Goal: Contribute content

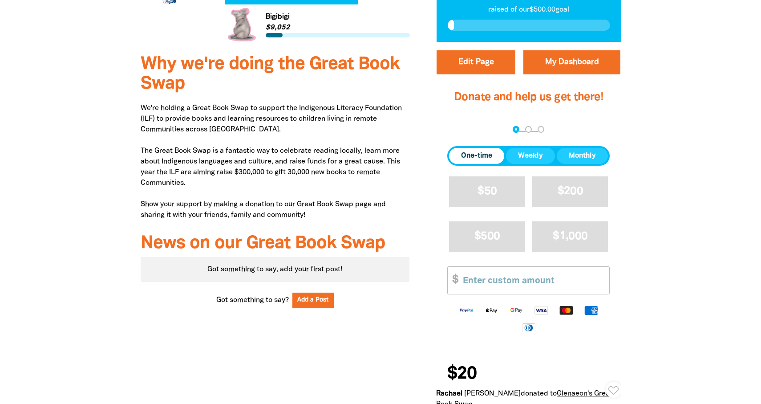
scroll to position [279, 0]
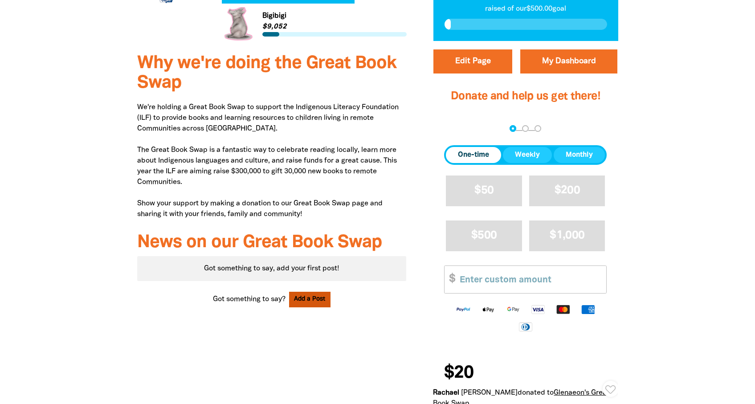
click at [303, 300] on button "Add a Post" at bounding box center [310, 300] width 42 height 16
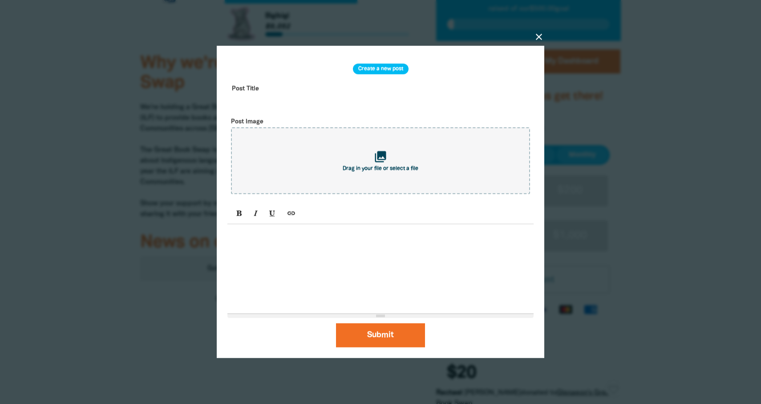
click at [379, 69] on h3 "Create a new post" at bounding box center [381, 69] width 56 height 11
click at [271, 82] on input "text" at bounding box center [380, 95] width 306 height 28
click at [260, 90] on input "text" at bounding box center [380, 95] width 306 height 28
click at [251, 103] on input "text" at bounding box center [380, 95] width 306 height 28
click at [423, 103] on input "Our Book Swap event is [DATE][DATE]!" at bounding box center [380, 95] width 306 height 28
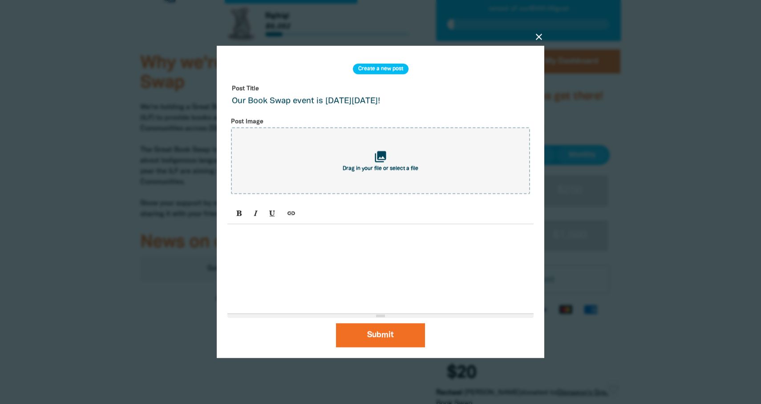
click at [232, 100] on input "Our Book Swap event is [DATE][DATE]!" at bounding box center [380, 95] width 306 height 28
click at [453, 99] on input "[PERSON_NAME]'s Book Swap event is [DATE][DATE]!" at bounding box center [380, 95] width 306 height 28
click at [467, 103] on input "[PERSON_NAME]'s Book Swap event is [DATE][DATE]! Open to all in CLass 3 to Year…" at bounding box center [380, 95] width 306 height 28
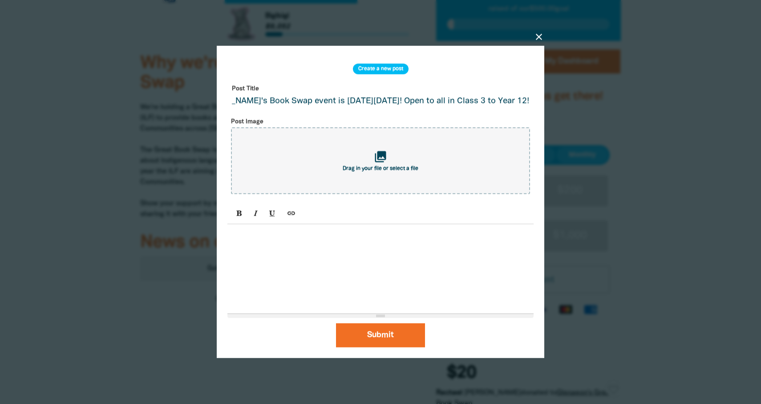
scroll to position [0, 42]
type input "[PERSON_NAME]'s Book Swap event is [DATE][DATE]! Open to all in Class 3 to Year…"
click at [382, 161] on icon "collections" at bounding box center [380, 156] width 15 height 15
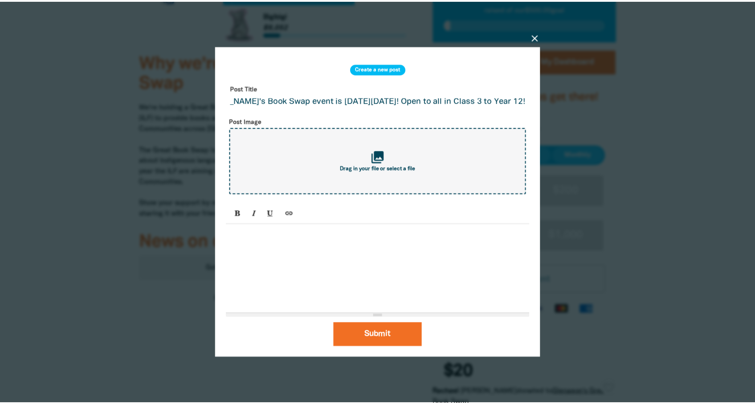
scroll to position [0, 0]
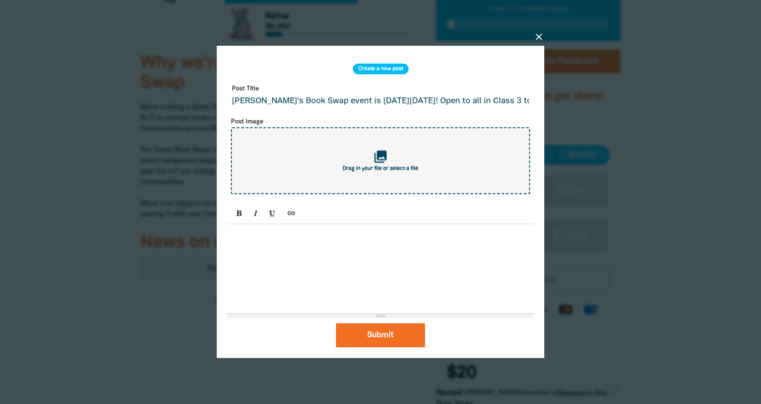
type input "C:\fakepath\BOOK WEEK 2025 poster Class 3 to Year 12.pdf"
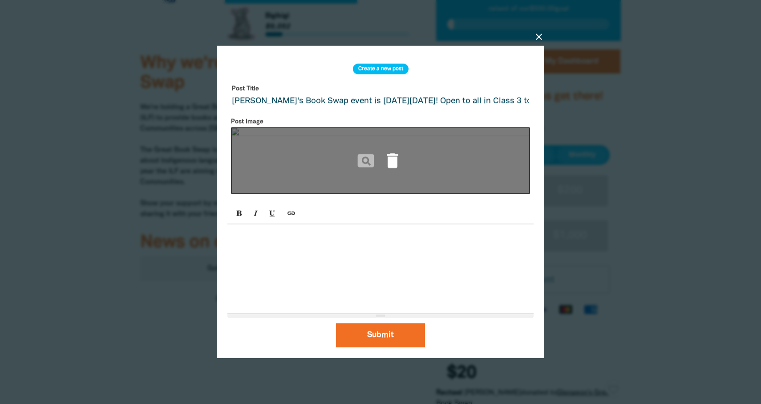
click at [394, 160] on icon "delete" at bounding box center [393, 160] width 20 height 20
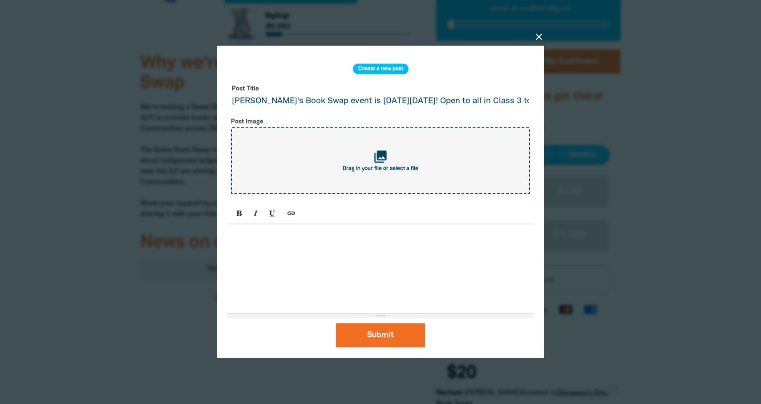
click at [539, 36] on icon "close" at bounding box center [539, 37] width 11 height 11
